Goal: Information Seeking & Learning: Learn about a topic

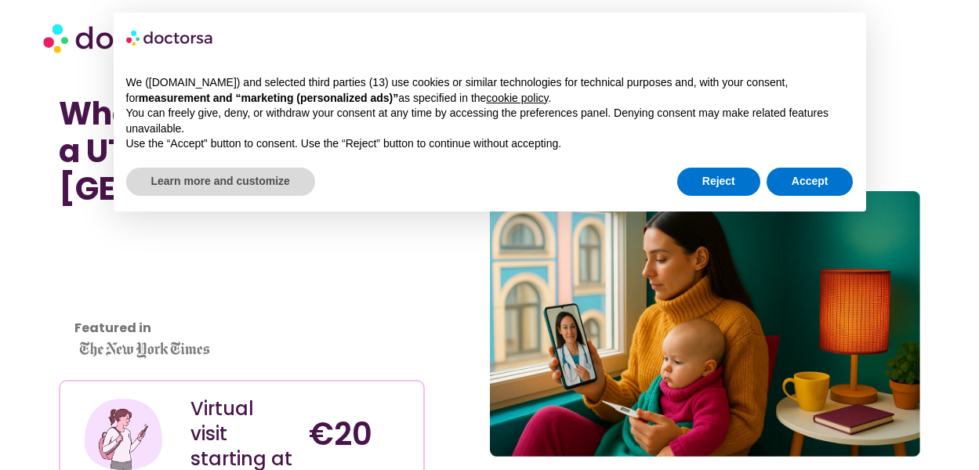
scroll to position [242, 0]
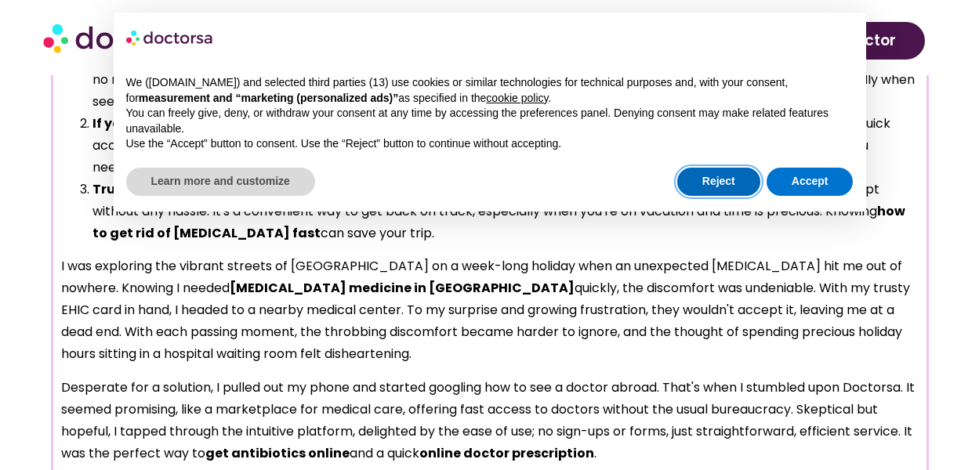
click at [711, 183] on button "Reject" at bounding box center [718, 182] width 83 height 28
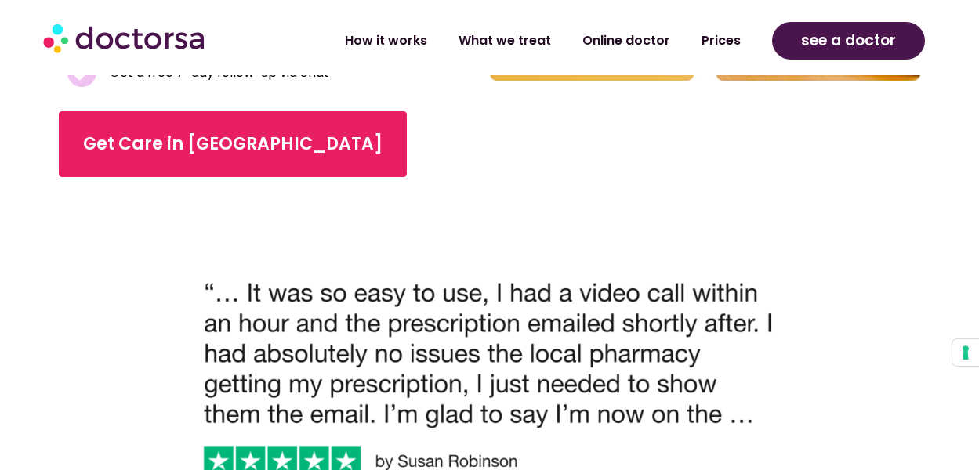
scroll to position [663, 0]
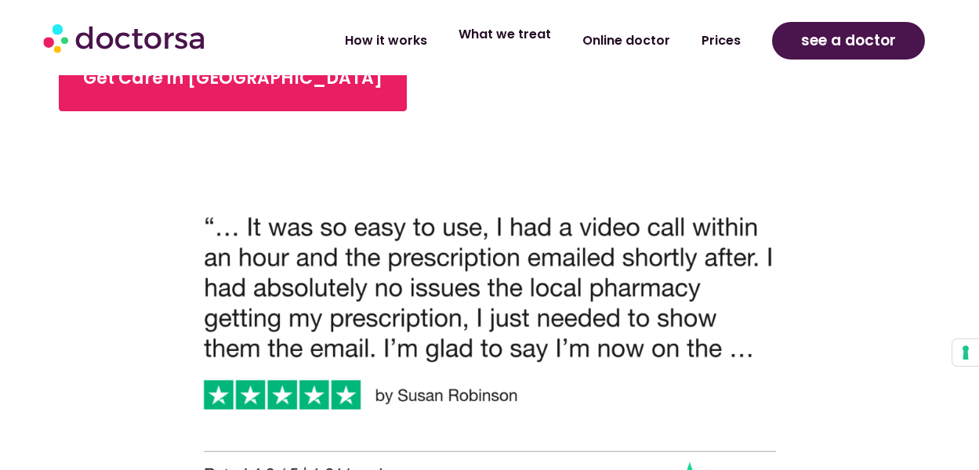
click at [510, 42] on link "What we treat" at bounding box center [505, 34] width 124 height 36
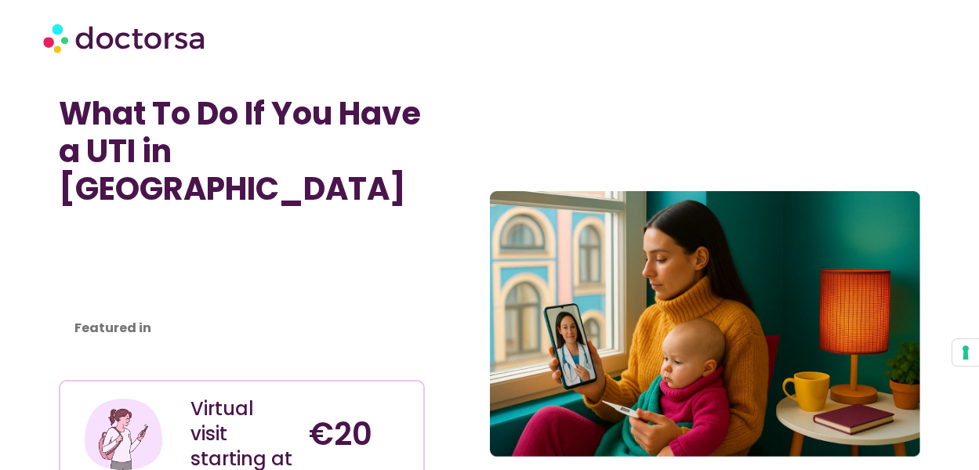
scroll to position [660, 0]
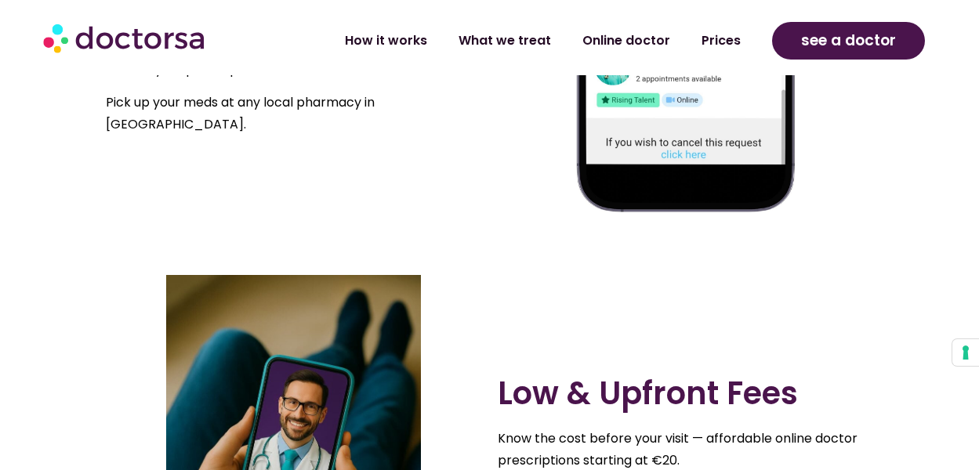
scroll to position [1148, 0]
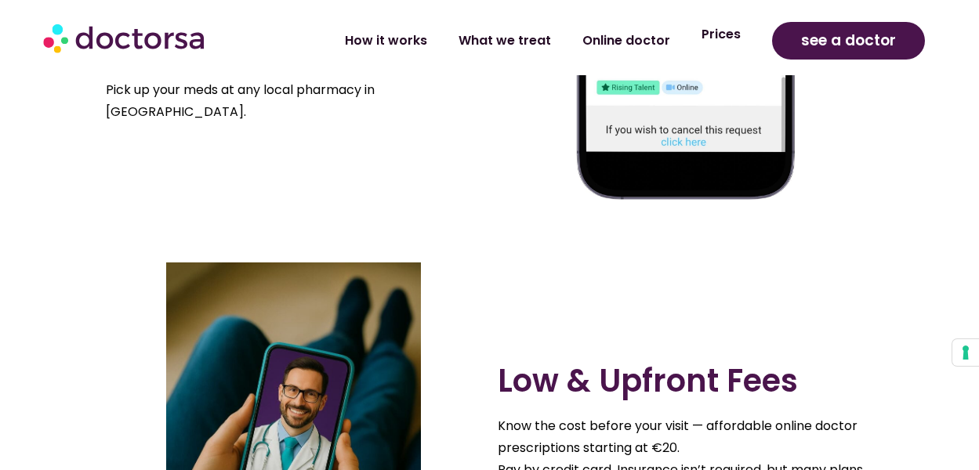
click at [735, 38] on link "Prices" at bounding box center [721, 34] width 71 height 36
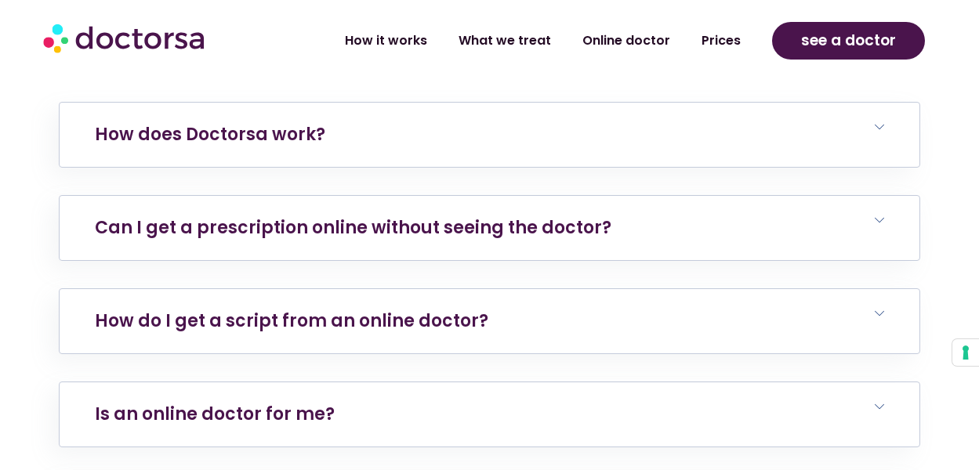
scroll to position [5545, 0]
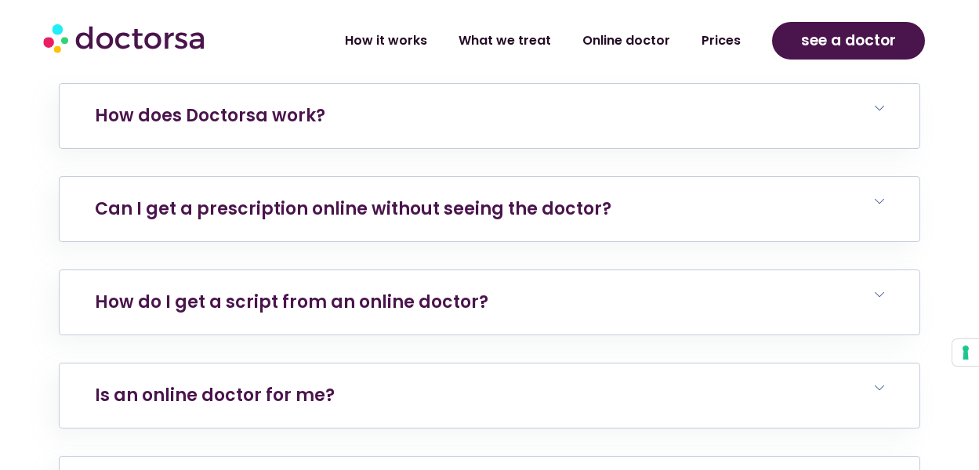
click at [898, 219] on h6 "Can I get a prescription online without seeing the doctor?" at bounding box center [490, 209] width 860 height 64
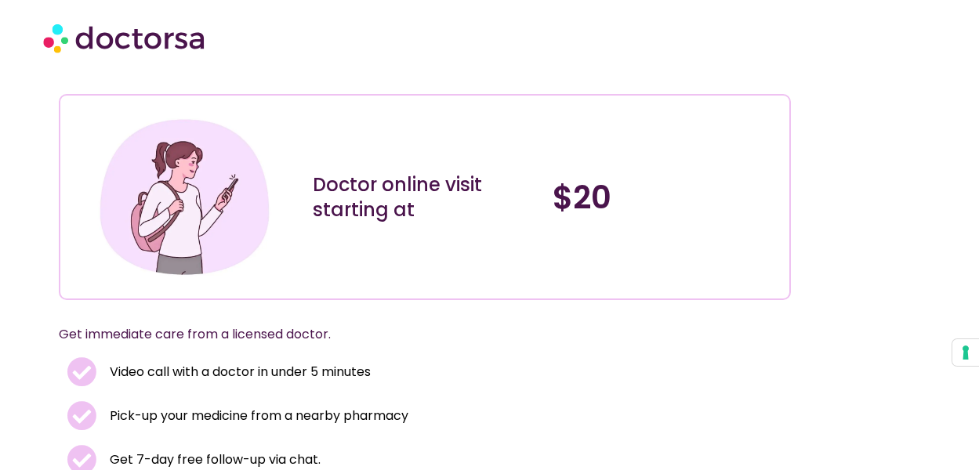
scroll to position [26, 0]
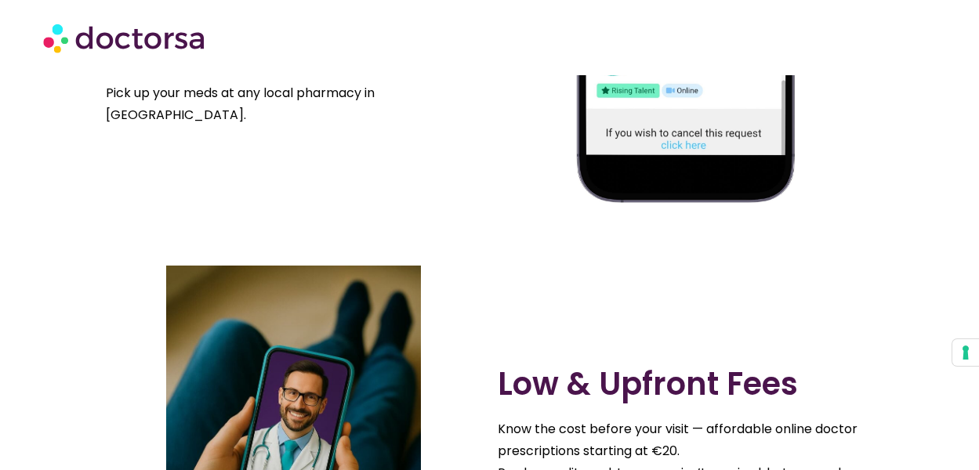
scroll to position [1145, 0]
